Goal: Find specific page/section: Find specific page/section

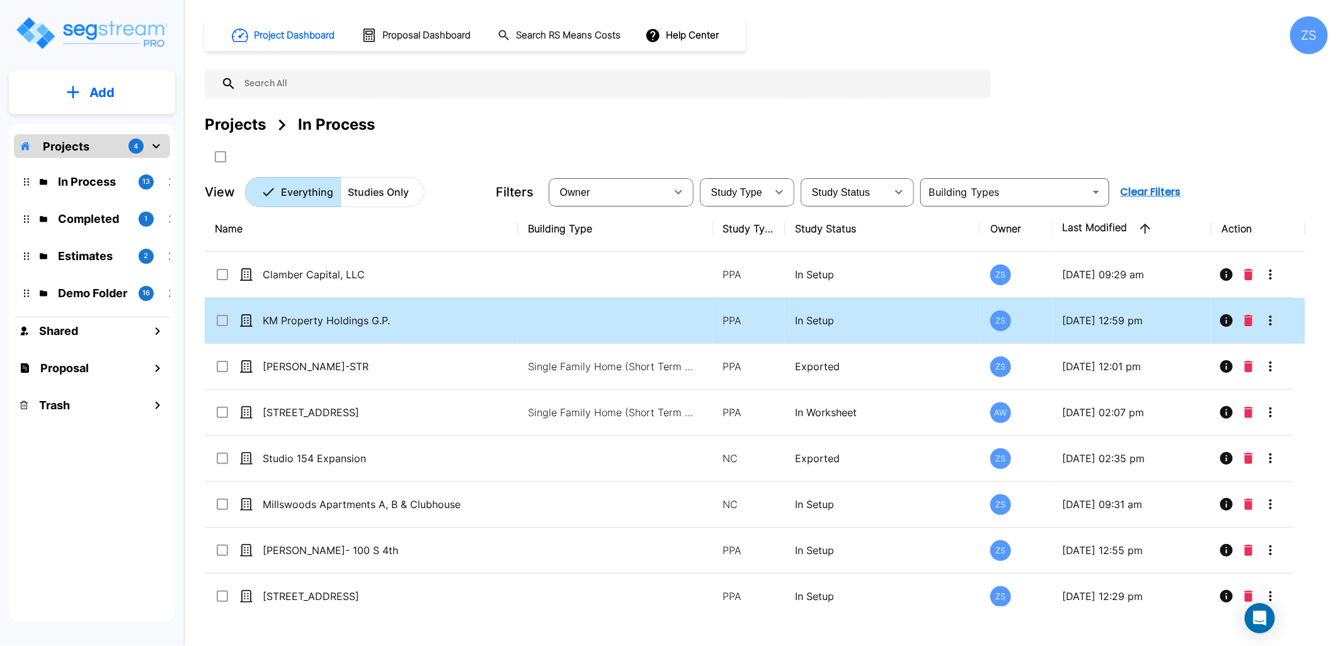
click at [405, 322] on p "KM Property Holdings G.P." at bounding box center [368, 320] width 210 height 15
checkbox input "true"
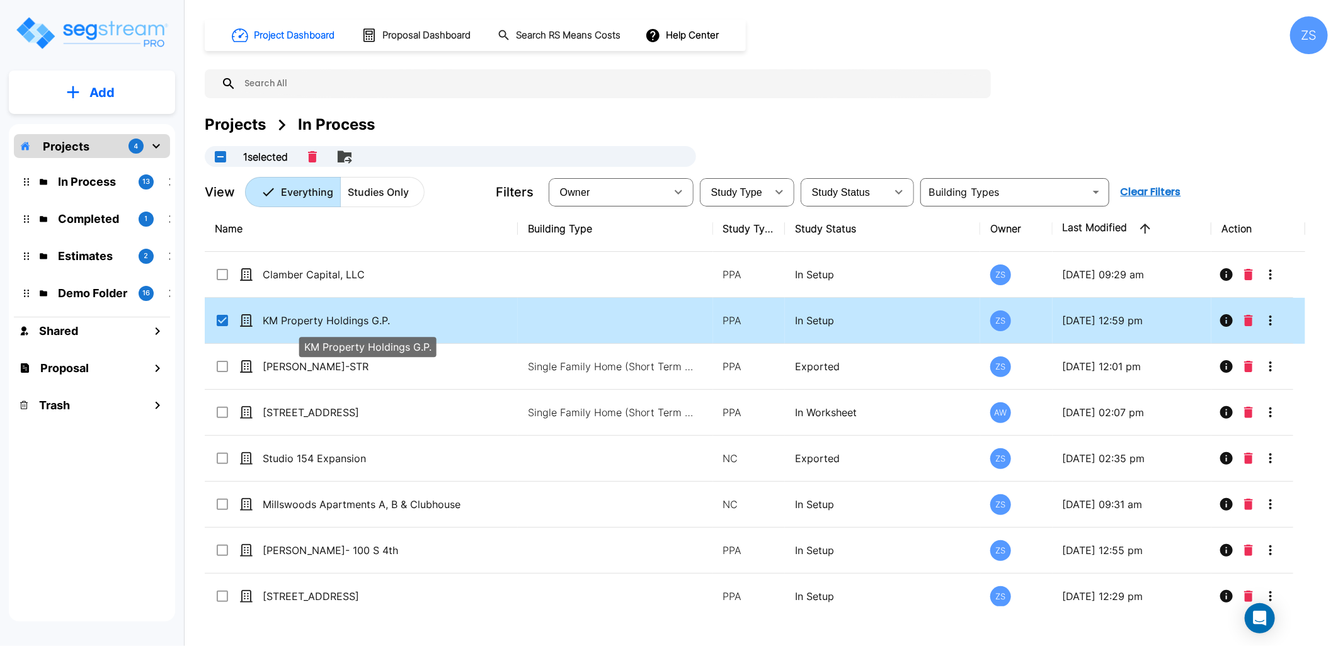
click at [405, 322] on p "KM Property Holdings G.P." at bounding box center [368, 320] width 210 height 15
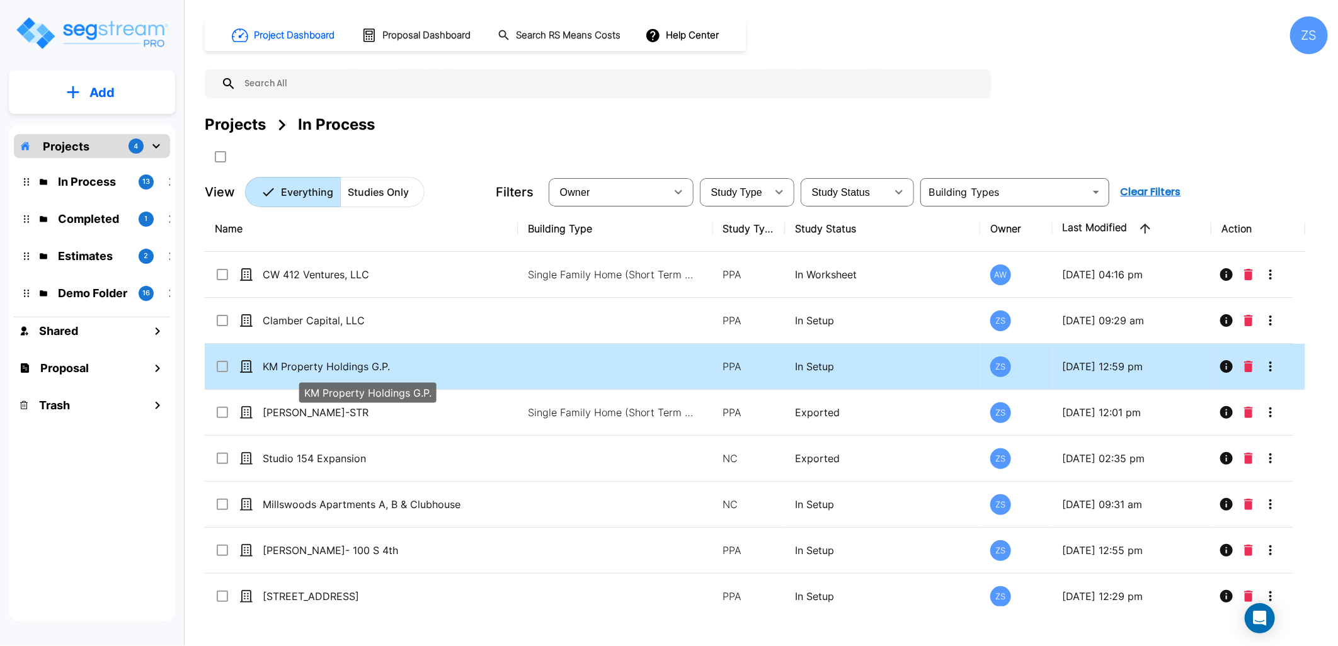
click at [455, 372] on p "KM Property Holdings G.P." at bounding box center [368, 366] width 210 height 15
checkbox input "true"
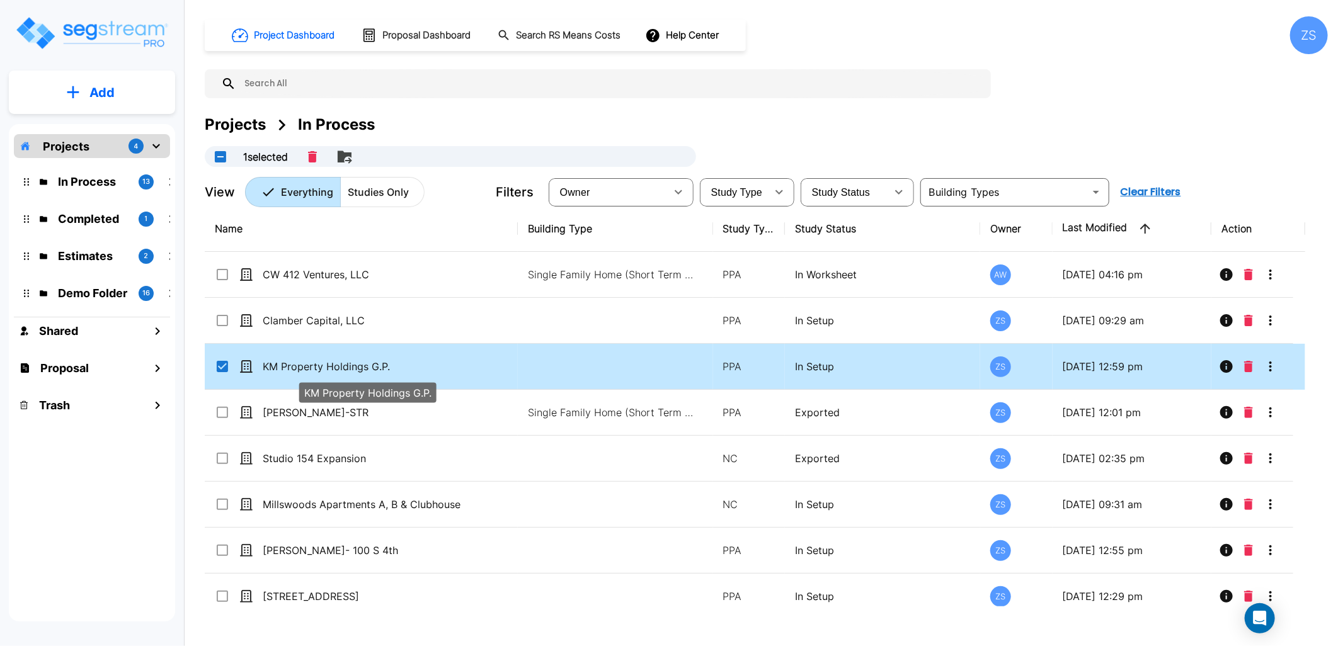
click at [455, 372] on p "KM Property Holdings G.P." at bounding box center [368, 366] width 210 height 15
